Goal: Transaction & Acquisition: Subscribe to service/newsletter

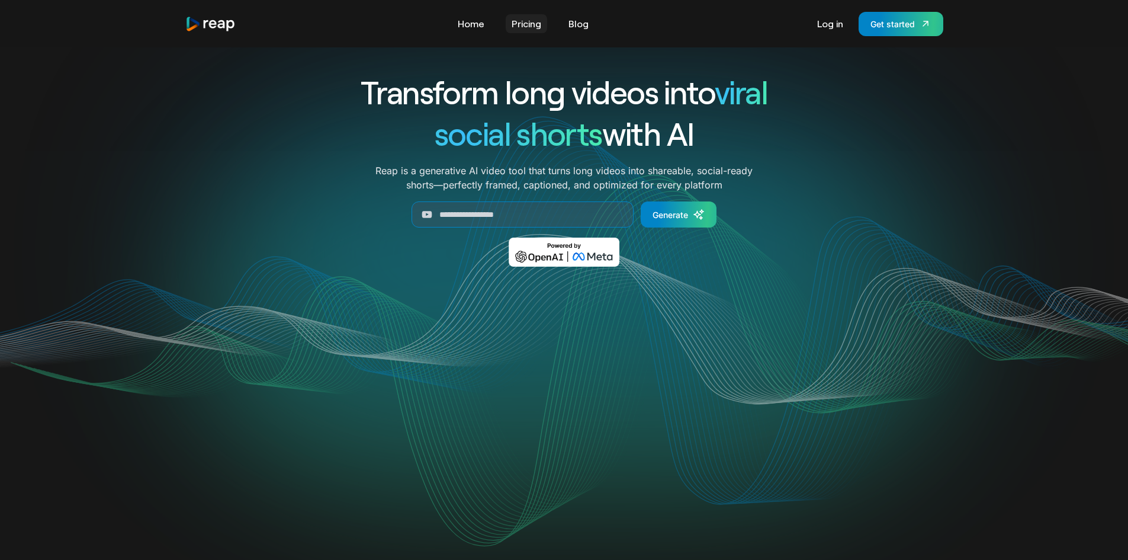
click at [519, 28] on link "Pricing" at bounding box center [526, 23] width 41 height 19
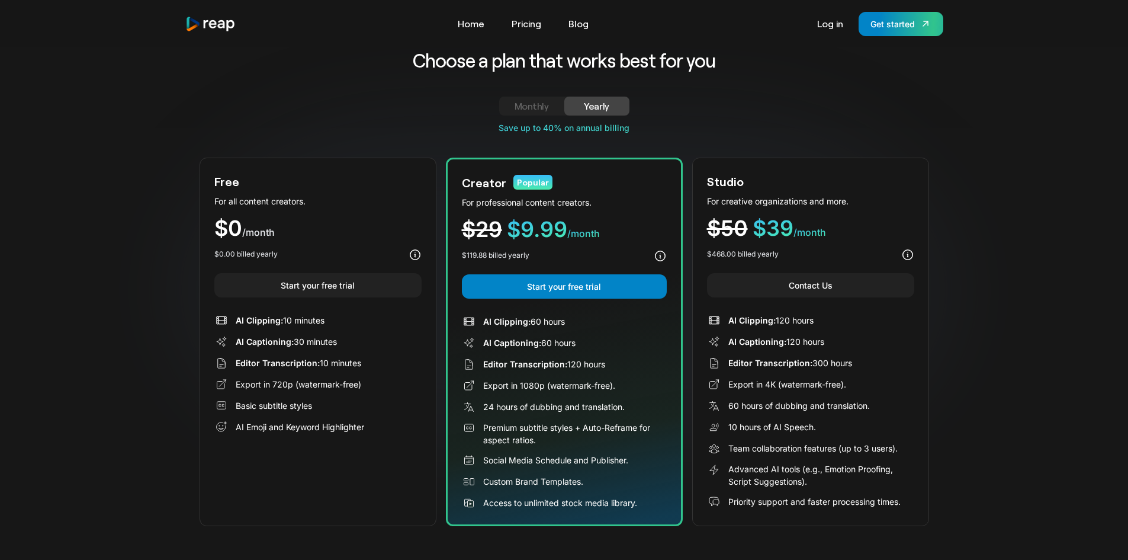
scroll to position [118, 0]
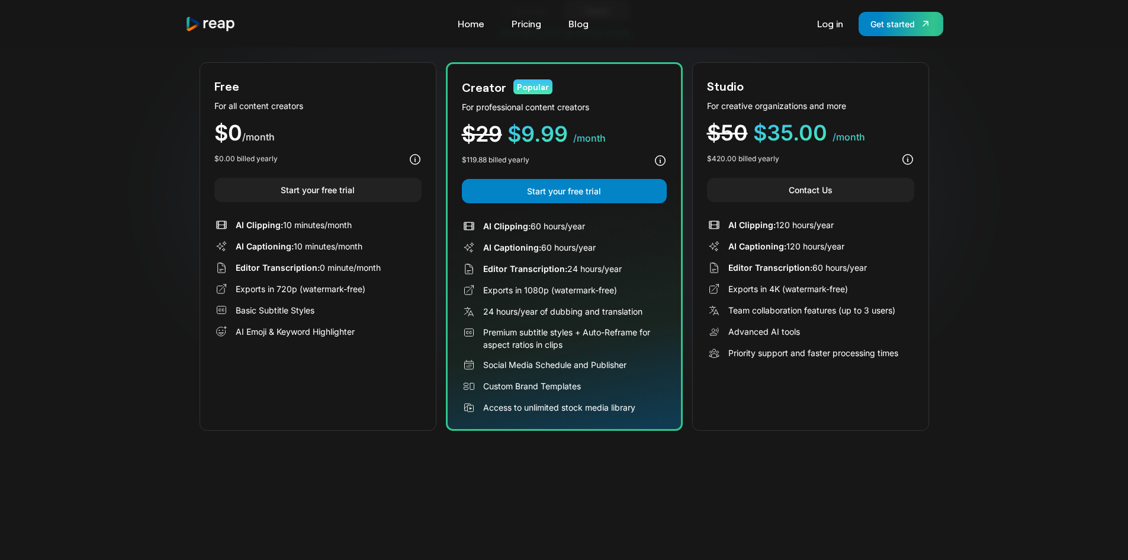
click at [316, 136] on div "$0 /month" at bounding box center [317, 133] width 207 height 22
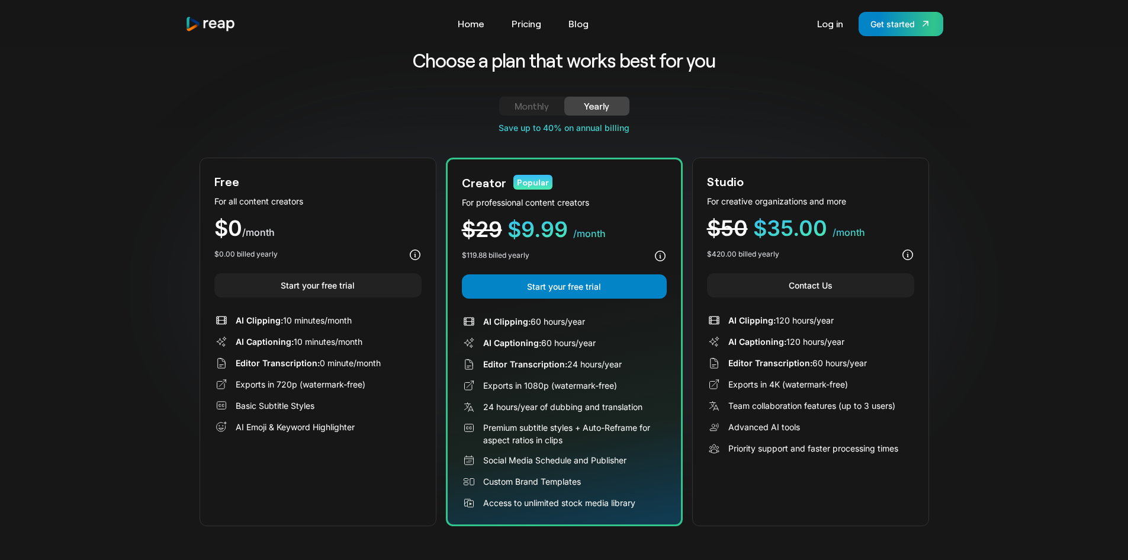
scroll to position [0, 0]
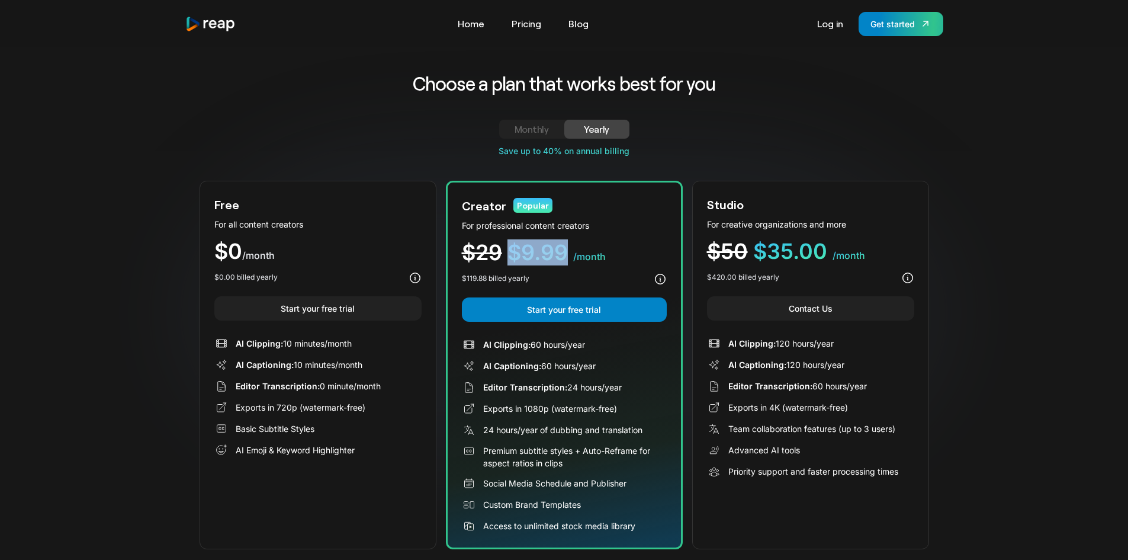
drag, startPoint x: 570, startPoint y: 251, endPoint x: 513, endPoint y: 243, distance: 57.4
click at [513, 243] on div "$29 $9.99 /month" at bounding box center [564, 253] width 205 height 22
copy span "$9.99"
